Goal: Find specific page/section: Find specific page/section

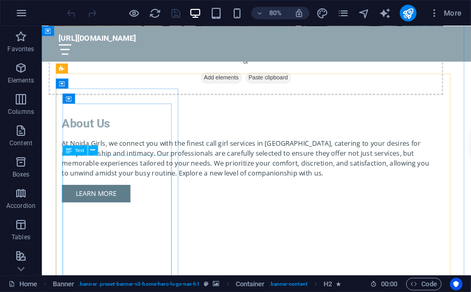
scroll to position [719, 0]
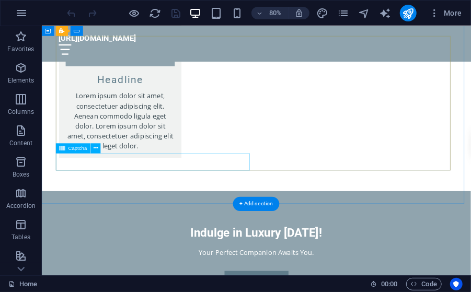
scroll to position [2203, 0]
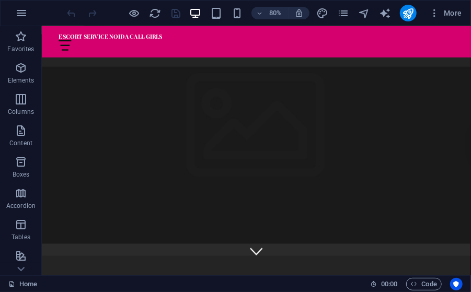
scroll to position [682, 0]
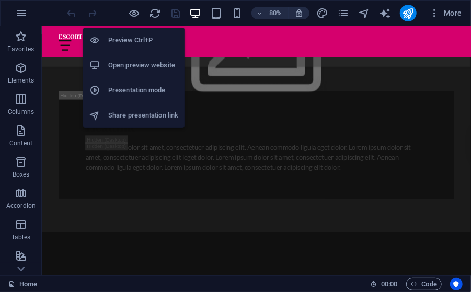
drag, startPoint x: 134, startPoint y: 17, endPoint x: 136, endPoint y: 40, distance: 23.0
click at [133, 15] on icon "button" at bounding box center [135, 13] width 12 height 12
click at [113, 39] on h6 "Preview Ctrl+P" at bounding box center [143, 40] width 70 height 13
click at [136, 40] on h6 "Preview Ctrl+P" at bounding box center [143, 40] width 70 height 13
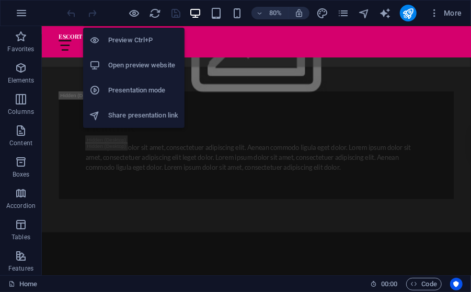
click at [259, 11] on icon "button" at bounding box center [259, 13] width 7 height 7
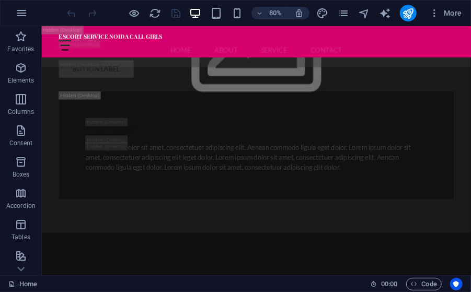
drag, startPoint x: 259, startPoint y: 11, endPoint x: 20, endPoint y: 44, distance: 241.7
drag, startPoint x: 20, startPoint y: 44, endPoint x: 307, endPoint y: 17, distance: 288.3
